Goal: Information Seeking & Learning: Learn about a topic

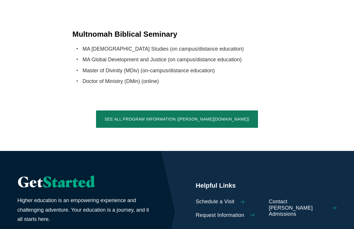
scroll to position [1445, 0]
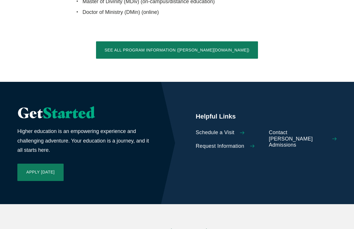
scroll to position [1327, 0]
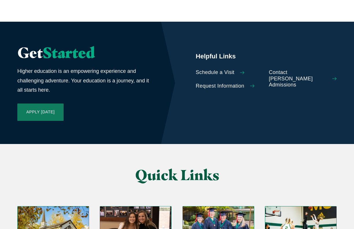
click at [298, 207] on img "Grid" at bounding box center [300, 227] width 71 height 40
click at [217, 207] on img "Grid" at bounding box center [218, 227] width 71 height 40
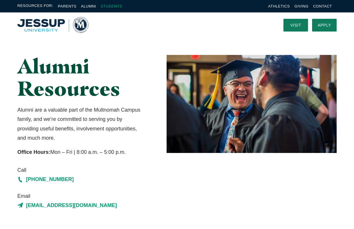
click at [107, 4] on link "Students" at bounding box center [111, 6] width 21 height 4
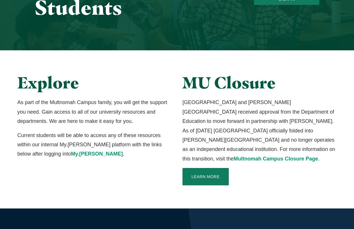
scroll to position [97, 0]
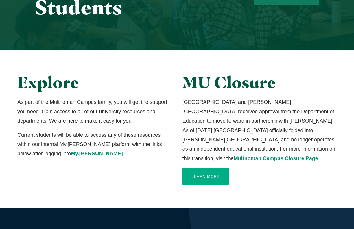
click at [214, 168] on link "Learn More" at bounding box center [206, 176] width 46 height 17
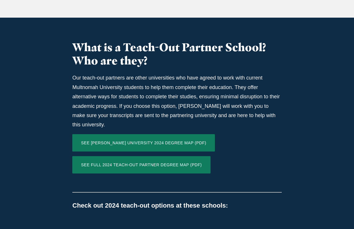
scroll to position [349, 0]
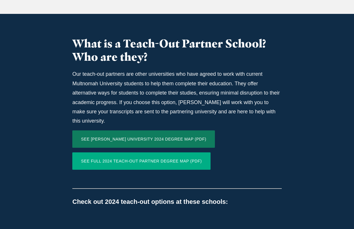
click at [173, 152] on link "SEE FULL 2024 TEACH-OUT PARTNER DEGREE MAP (PDF)" at bounding box center [141, 160] width 138 height 17
click at [163, 152] on link "SEE FULL 2024 TEACH-OUT PARTNER DEGREE MAP (PDF)" at bounding box center [141, 160] width 138 height 17
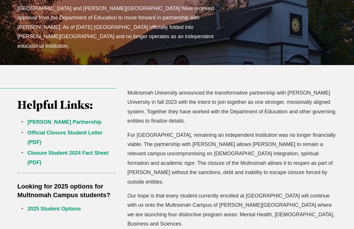
scroll to position [143, 0]
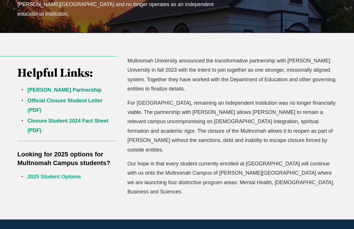
click at [59, 178] on link "2025 Student Options" at bounding box center [54, 177] width 54 height 6
